Goal: Information Seeking & Learning: Learn about a topic

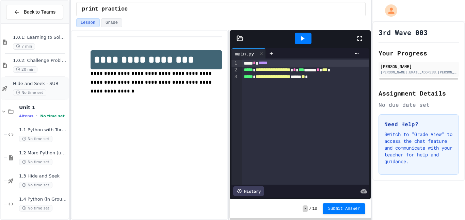
click at [41, 81] on span "Hide and Seek - SUB" at bounding box center [40, 84] width 54 height 6
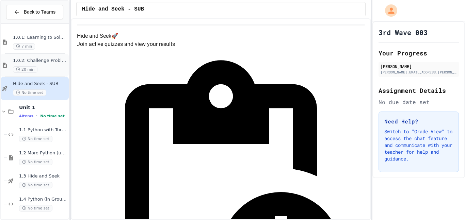
click at [48, 63] on span "1.0.2: Challenge Problem - The Bridge" at bounding box center [40, 61] width 54 height 6
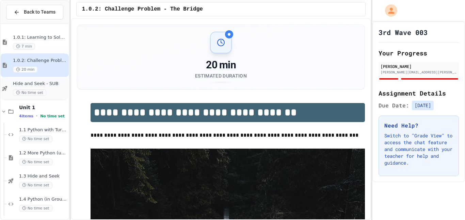
click at [57, 87] on div "Hide and Seek - SUB No time set" at bounding box center [40, 88] width 54 height 15
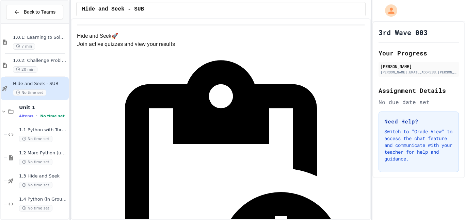
scroll to position [1, 0]
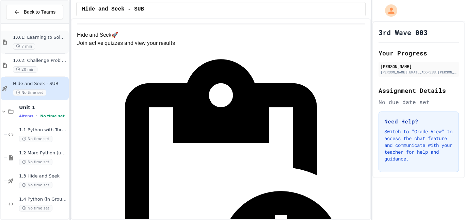
click at [36, 33] on div "1.0.1: Learning to Solve Hard Problems 7 min" at bounding box center [35, 42] width 68 height 23
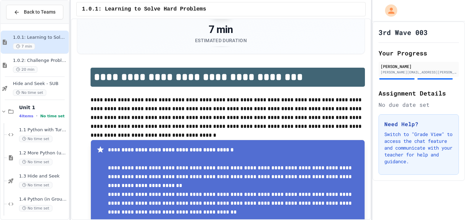
scroll to position [34, 0]
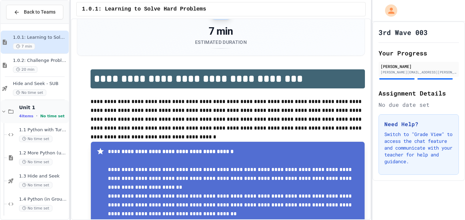
click at [16, 113] on div "Unit 1 4 items • No time set" at bounding box center [35, 111] width 68 height 23
click at [20, 134] on div "1.5 Mad Lib / Story No time set" at bounding box center [40, 134] width 54 height 15
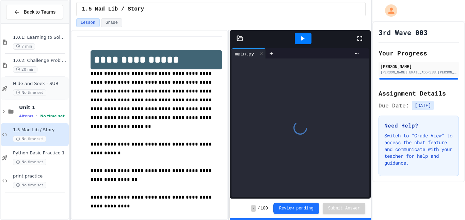
click at [20, 86] on span "Hide and Seek - SUB" at bounding box center [40, 84] width 54 height 6
